Goal: Check status: Check status

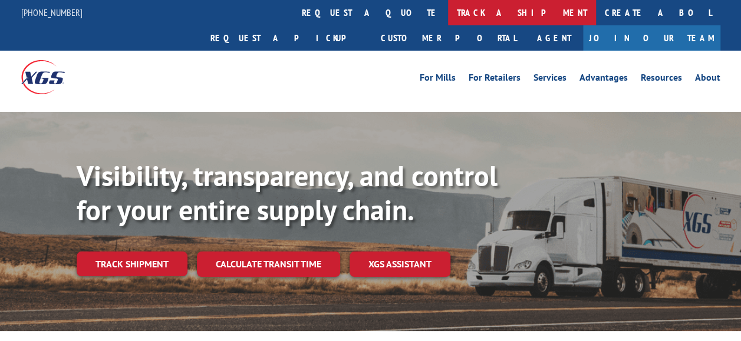
click at [448, 16] on link "track a shipment" at bounding box center [522, 12] width 148 height 25
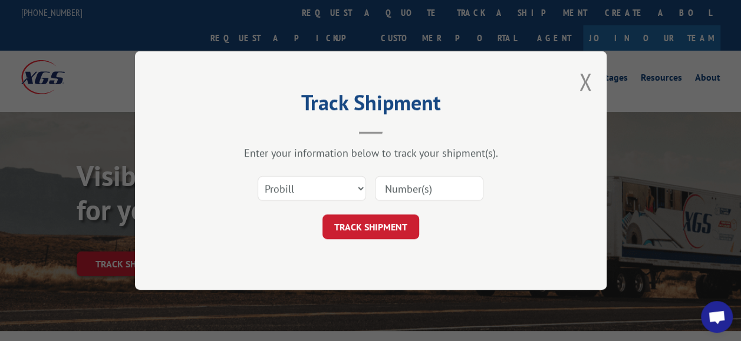
click at [422, 189] on input at bounding box center [429, 188] width 108 height 25
paste input "XGS122301"
click at [401, 187] on input "XGS122301" at bounding box center [429, 188] width 108 height 25
type input "122301"
click at [401, 231] on button "TRACK SHIPMENT" at bounding box center [370, 226] width 97 height 25
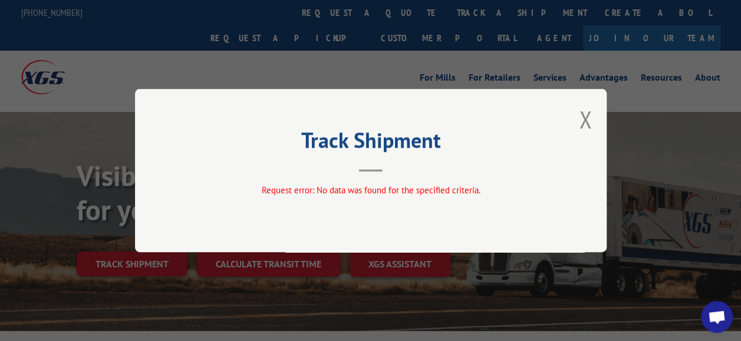
click at [593, 118] on div "Track Shipment Request error: No data was found for the specified criteria." at bounding box center [370, 170] width 471 height 163
click at [582, 117] on button "Close modal" at bounding box center [585, 119] width 13 height 31
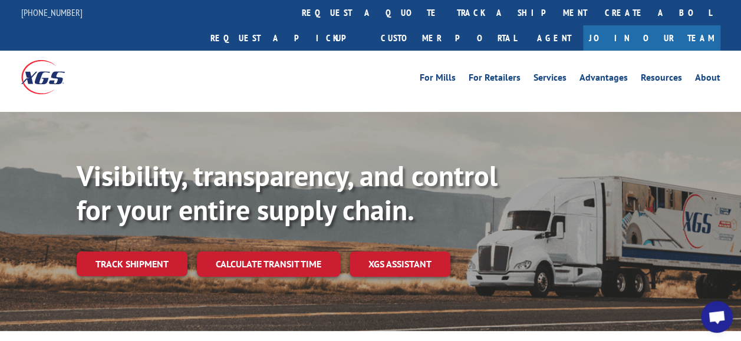
click at [448, 17] on link "track a shipment" at bounding box center [522, 12] width 148 height 25
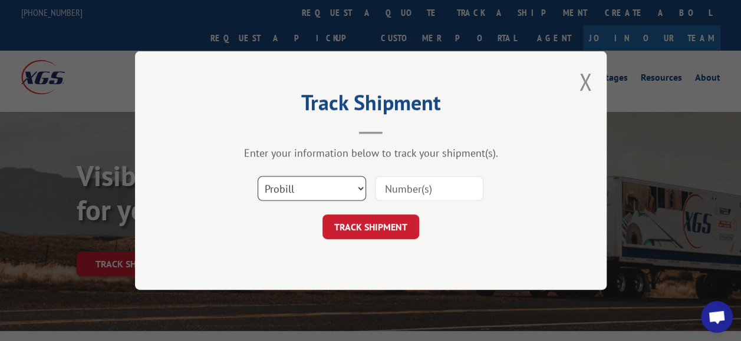
click at [315, 189] on select "Select category... Probill BOL PO" at bounding box center [311, 188] width 108 height 25
select select "bol"
click at [257, 176] on select "Select category... Probill BOL PO" at bounding box center [311, 188] width 108 height 25
click at [392, 184] on input at bounding box center [429, 188] width 108 height 25
paste input "XGS122301"
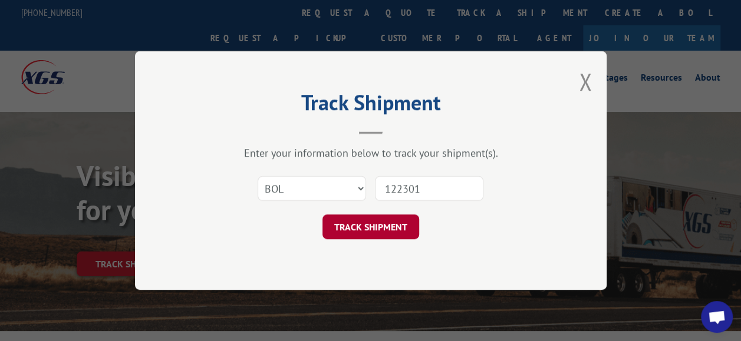
type input "122301"
click at [390, 226] on button "TRACK SHIPMENT" at bounding box center [370, 226] width 97 height 25
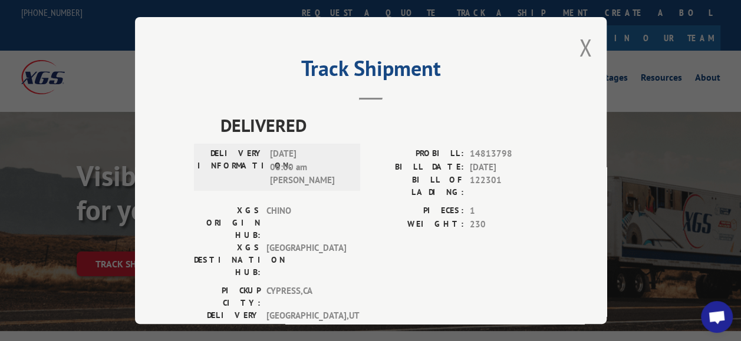
click at [572, 38] on div "Track Shipment DELIVERED DELIVERY INFORMATION: [DATE] 06:00 am MARK T PROBILL: …" at bounding box center [370, 170] width 471 height 307
click at [573, 39] on div "Track Shipment DELIVERED DELIVERY INFORMATION: [DATE] 06:00 am MARK T PROBILL: …" at bounding box center [370, 170] width 471 height 307
click at [581, 39] on button "Close modal" at bounding box center [585, 47] width 13 height 31
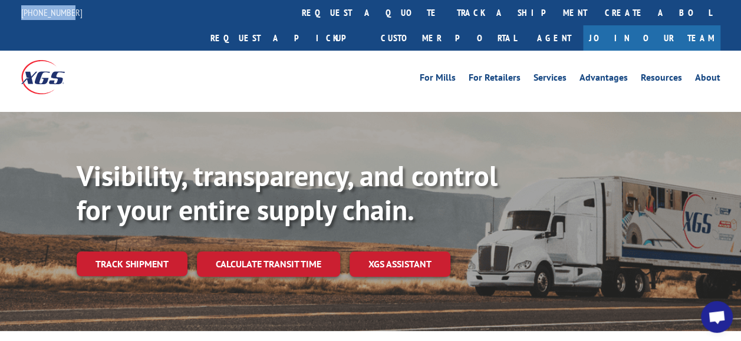
drag, startPoint x: 80, startPoint y: 12, endPoint x: 16, endPoint y: 14, distance: 63.7
click at [16, 14] on div "[PHONE_NUMBER] request a quote track a shipment Create a BOL Request a pickup C…" at bounding box center [370, 25] width 741 height 51
drag, startPoint x: 16, startPoint y: 14, endPoint x: 0, endPoint y: 60, distance: 48.8
drag, startPoint x: 86, startPoint y: 11, endPoint x: 18, endPoint y: 15, distance: 68.5
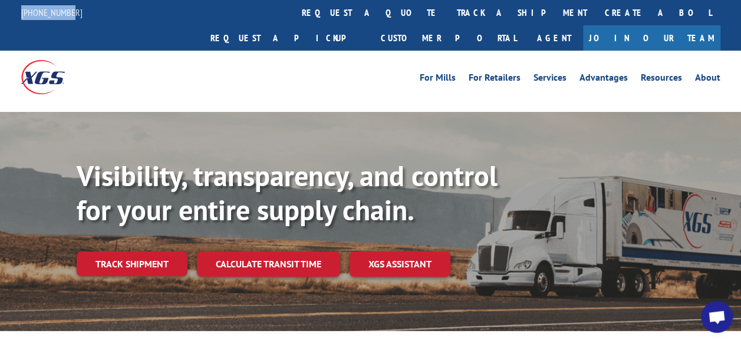
click at [18, 15] on div "[PHONE_NUMBER] request a quote track a shipment Create a BOL Request a pickup C…" at bounding box center [370, 25] width 741 height 51
copy link "[PHONE_NUMBER]"
